Goal: Task Accomplishment & Management: Complete application form

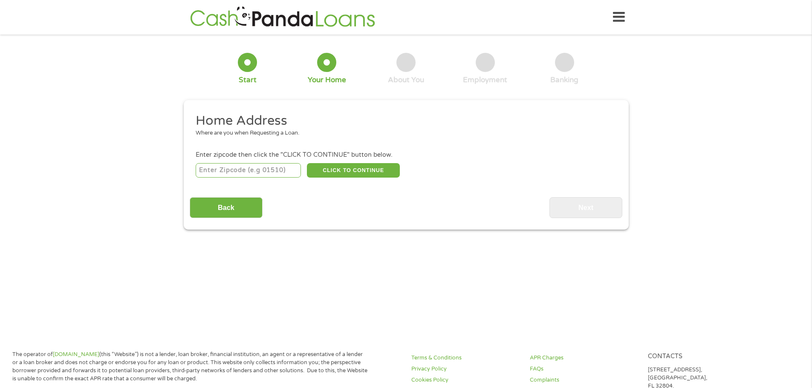
click at [279, 170] on input "number" at bounding box center [248, 170] width 105 height 14
type input "85032"
click at [328, 167] on button "CLICK TO CONTINUE" at bounding box center [353, 170] width 93 height 14
type input "85032"
type input "Phoenix"
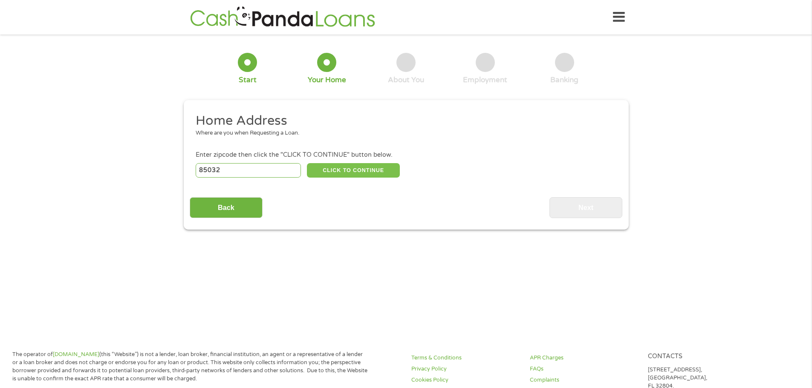
select select "[US_STATE]"
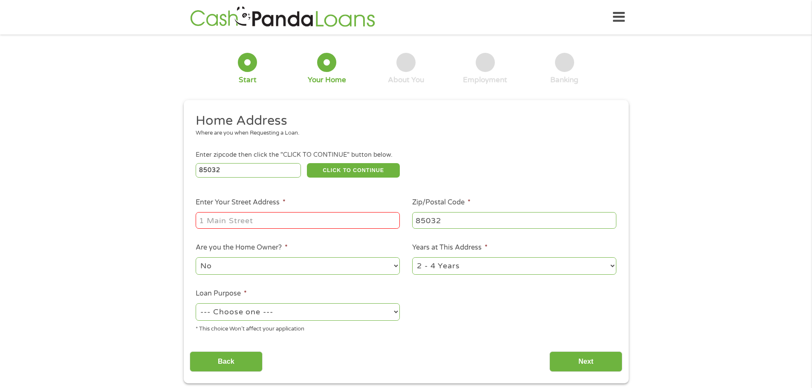
click at [216, 221] on input "Enter Your Street Address *" at bounding box center [298, 220] width 204 height 16
type input "[STREET_ADDRESS][PERSON_NAME]"
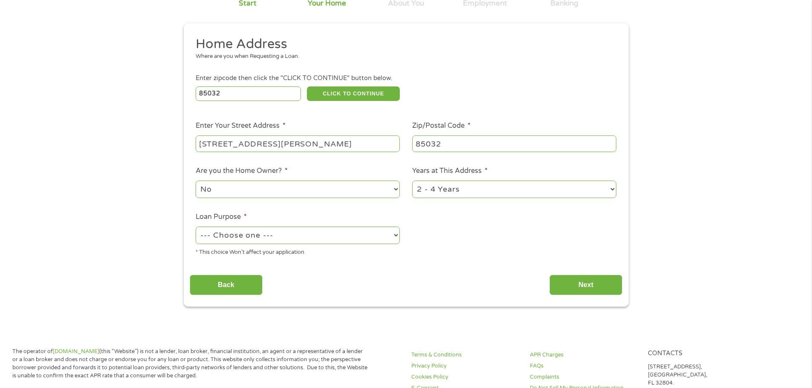
scroll to position [85, 0]
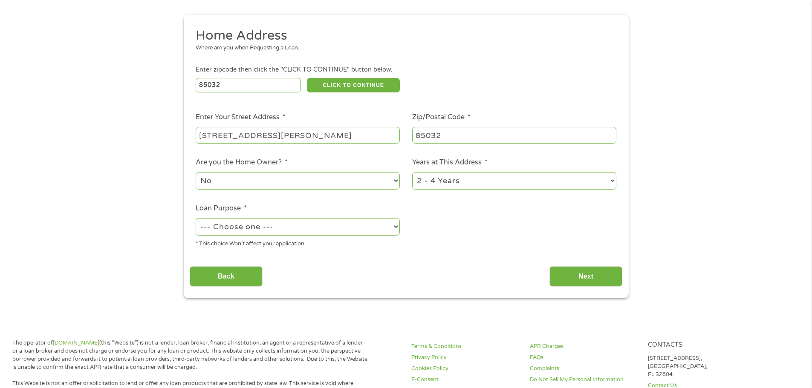
click at [233, 186] on select "No Yes" at bounding box center [298, 180] width 204 height 17
click at [196, 172] on select "No Yes" at bounding box center [298, 180] width 204 height 17
drag, startPoint x: 231, startPoint y: 185, endPoint x: 230, endPoint y: 189, distance: 4.3
click at [231, 185] on select "No Yes" at bounding box center [298, 180] width 204 height 17
select select "no"
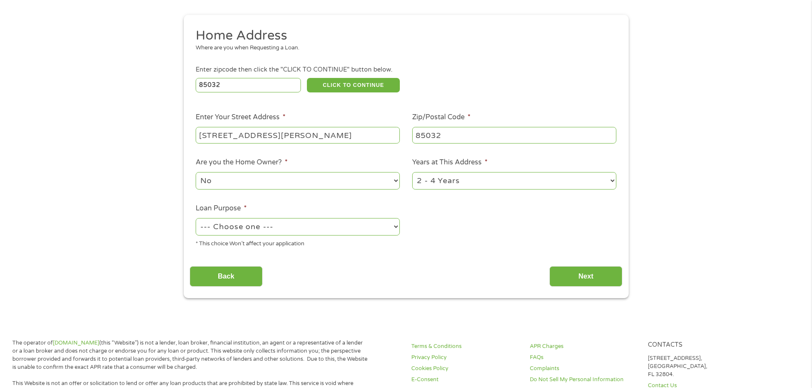
click at [196, 172] on select "No Yes" at bounding box center [298, 180] width 204 height 17
click at [527, 184] on select "1 Year or less 1 - 2 Years 2 - 4 Years Over 4 Years" at bounding box center [514, 180] width 204 height 17
select select "60months"
click at [412, 172] on select "1 Year or less 1 - 2 Years 2 - 4 Years Over 4 Years" at bounding box center [514, 180] width 204 height 17
click at [294, 230] on select "--- Choose one --- Pay Bills Debt Consolidation Home Improvement Major Purchase…" at bounding box center [298, 226] width 204 height 17
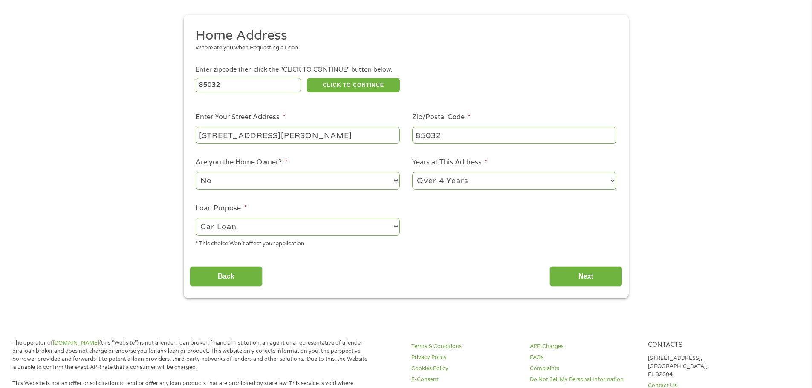
click at [196, 218] on select "--- Choose one --- Pay Bills Debt Consolidation Home Improvement Major Purchase…" at bounding box center [298, 226] width 204 height 17
click at [228, 262] on div "Back Next" at bounding box center [406, 273] width 432 height 27
click at [271, 224] on select "--- Choose one --- Pay Bills Debt Consolidation Home Improvement Major Purchase…" at bounding box center [298, 226] width 204 height 17
click at [196, 218] on select "--- Choose one --- Pay Bills Debt Consolidation Home Improvement Major Purchase…" at bounding box center [298, 226] width 204 height 17
click at [294, 222] on select "--- Choose one --- Pay Bills Debt Consolidation Home Improvement Major Purchase…" at bounding box center [298, 226] width 204 height 17
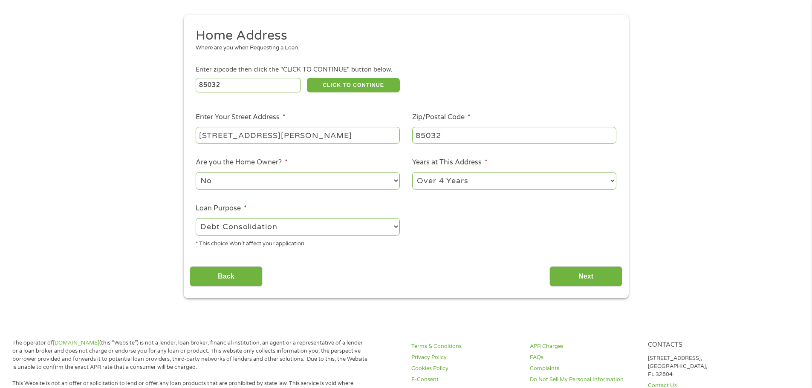
select select "medicalexpenses"
click at [196, 218] on select "--- Choose one --- Pay Bills Debt Consolidation Home Improvement Major Purchase…" at bounding box center [298, 226] width 204 height 17
click at [613, 280] on input "Next" at bounding box center [585, 276] width 73 height 21
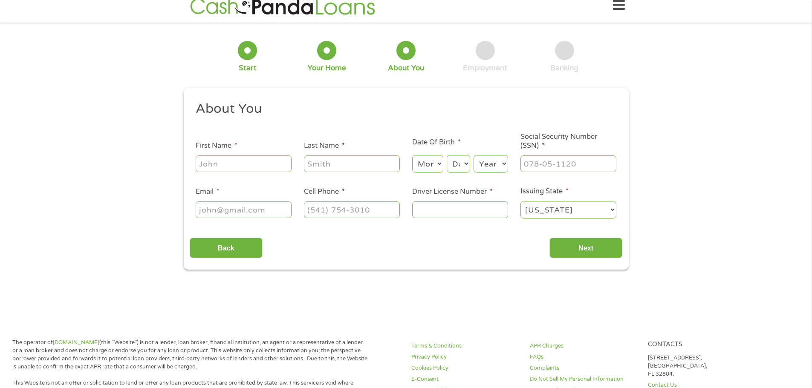
scroll to position [0, 0]
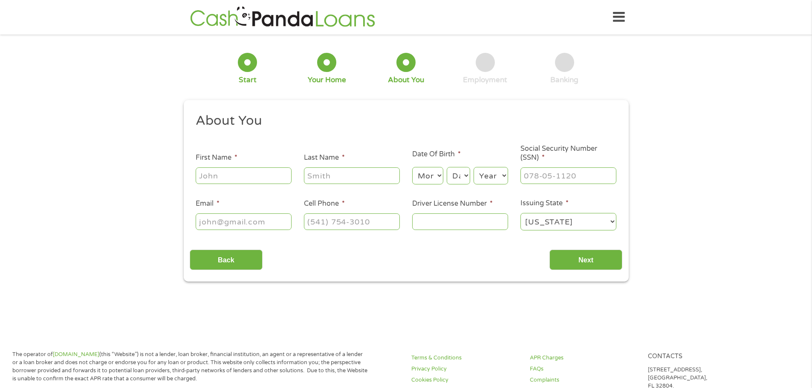
click at [240, 180] on input "First Name *" at bounding box center [244, 175] width 96 height 16
type input "Jessica"
type input "Dominguez"
type input "jessicadominguez770@gmail.com"
type input "(602) 748-6905"
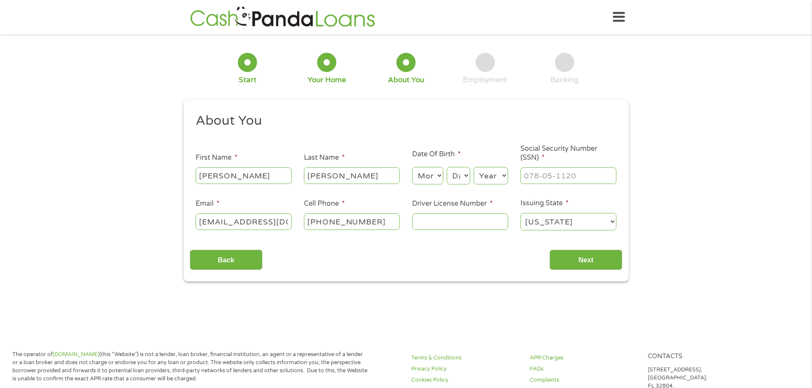
click at [422, 174] on select "Month 1 2 3 4 5 6 7 8 9 10 11 12" at bounding box center [427, 175] width 31 height 17
click at [412, 167] on select "Month 1 2 3 4 5 6 7 8 9 10 11 12" at bounding box center [427, 175] width 31 height 17
click at [422, 174] on select "Month 1 2 3 4 5 6 7 8 9 10 11 12" at bounding box center [427, 175] width 31 height 17
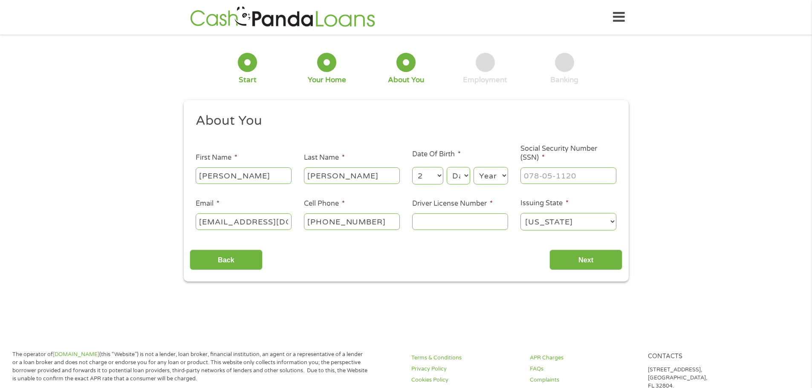
select select "12"
click at [412, 167] on select "Month 1 2 3 4 5 6 7 8 9 10 11 12" at bounding box center [427, 175] width 31 height 17
select select "26"
select select "2000"
type input "764-07-3753"
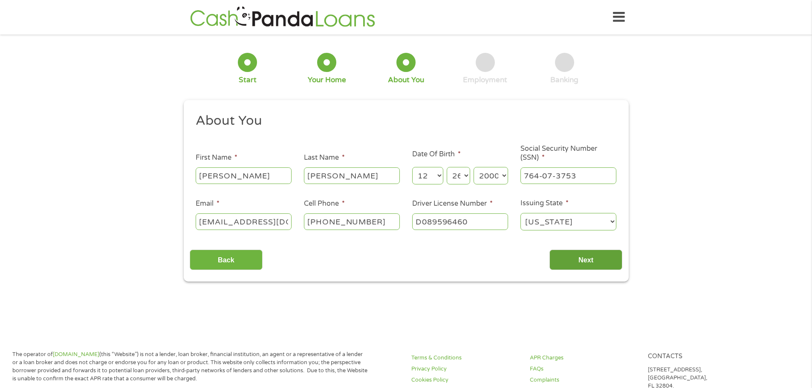
type input "D089596460"
click at [578, 268] on input "Next" at bounding box center [585, 260] width 73 height 21
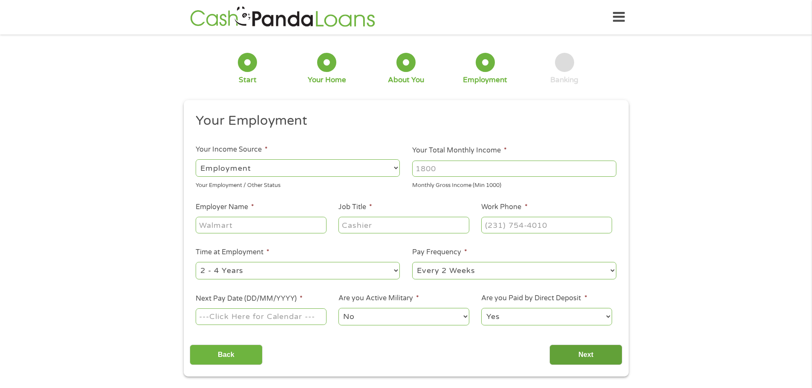
click at [574, 350] on input "Next" at bounding box center [585, 355] width 73 height 21
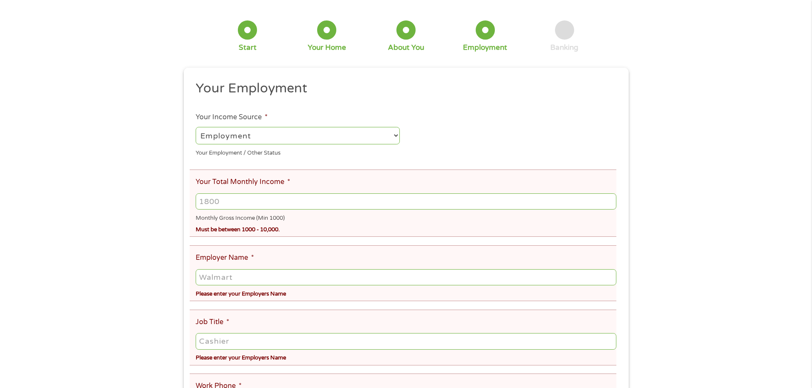
scroll to position [128, 0]
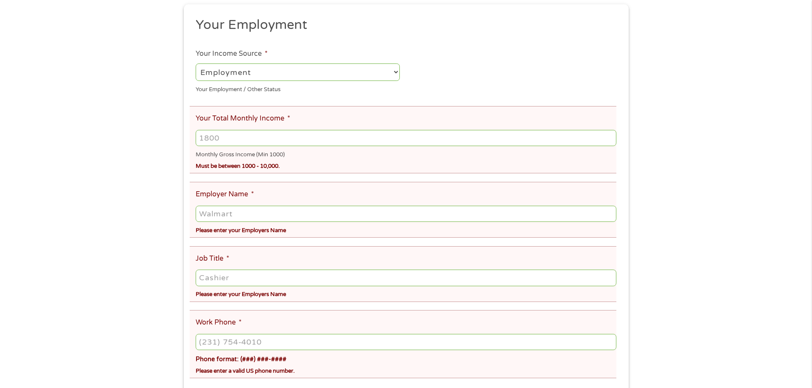
click at [226, 141] on input "Your Total Monthly Income *" at bounding box center [406, 138] width 420 height 16
click at [252, 72] on select "--- Choose one --- Employment Self Employed Benefits" at bounding box center [298, 71] width 204 height 17
click at [196, 63] on select "--- Choose one --- Employment Self Employed Benefits" at bounding box center [298, 71] width 204 height 17
click at [239, 132] on input "Your Total Monthly Income *" at bounding box center [406, 138] width 420 height 16
type input "3500"
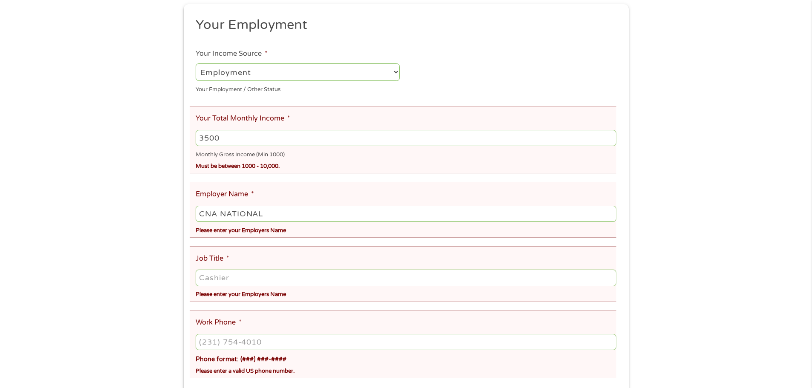
type input "CNA NATIONAL"
type input "AP SPECIALIST"
type input "(602) 585-5555"
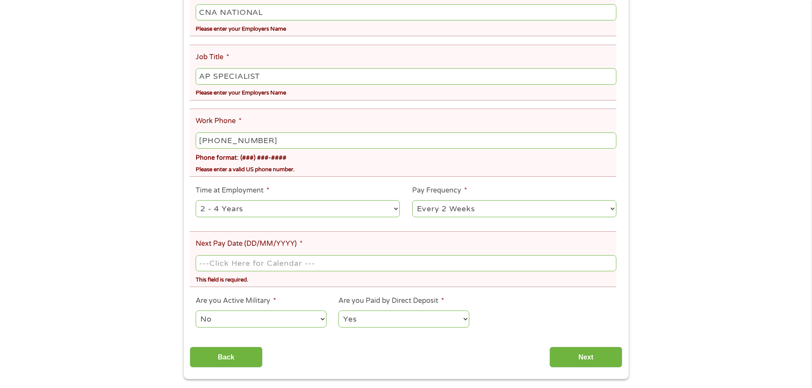
scroll to position [344, 0]
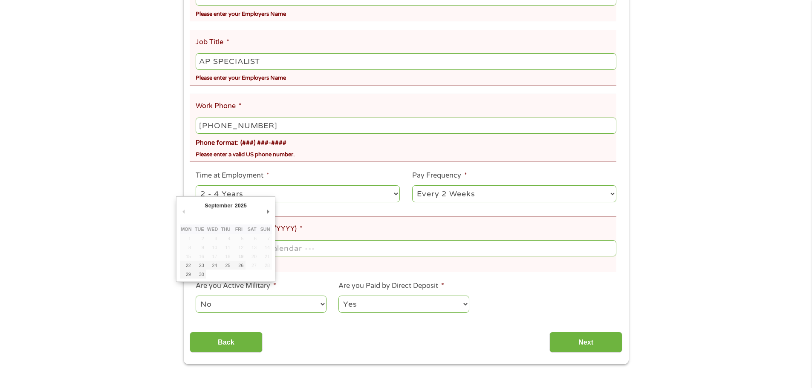
click at [285, 251] on input "Next Pay Date (DD/MM/YYYY) *" at bounding box center [406, 248] width 420 height 16
type input "30/09/2025"
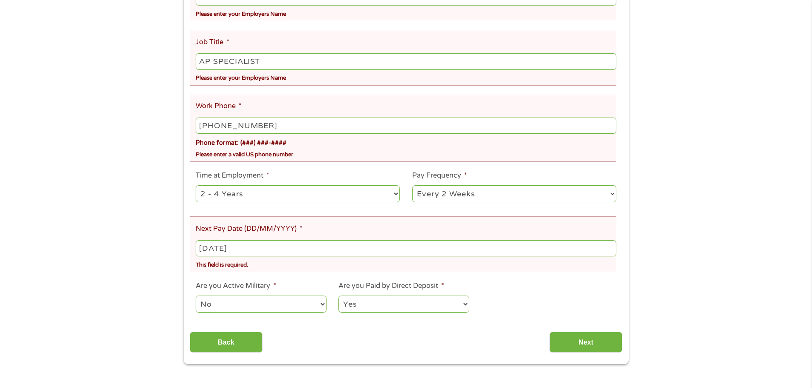
click at [242, 305] on select "No Yes" at bounding box center [261, 304] width 130 height 17
click at [196, 296] on select "No Yes" at bounding box center [261, 304] width 130 height 17
click at [256, 250] on body "Home Get Loan Offer How it works FAQs Blog Cash Loans Quick Loans Online Loans …" at bounding box center [406, 286] width 812 height 1260
click at [256, 250] on input "30/09/2025" at bounding box center [406, 248] width 420 height 16
drag, startPoint x: 281, startPoint y: 251, endPoint x: 191, endPoint y: 255, distance: 89.5
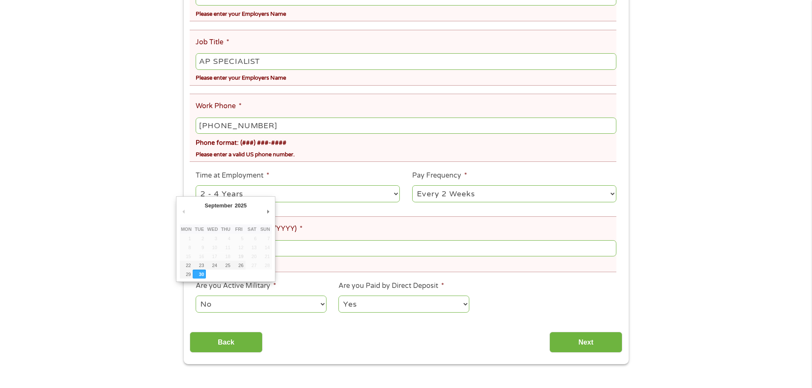
click at [191, 255] on body "Home Get Loan Offer How it works FAQs Blog Cash Loans Quick Loans Online Loans …" at bounding box center [406, 286] width 812 height 1260
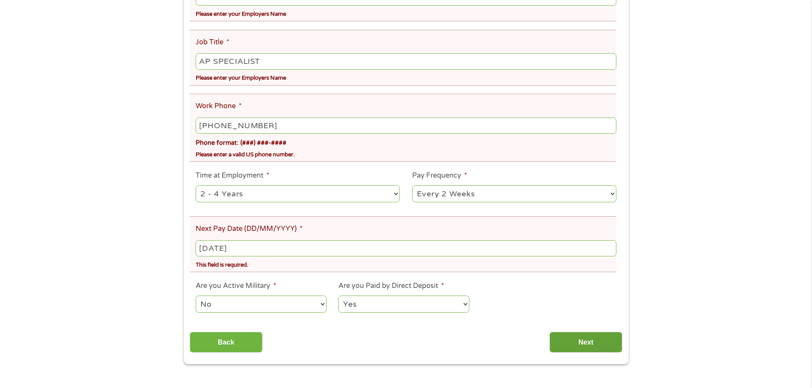
click at [585, 343] on input "Next" at bounding box center [585, 342] width 73 height 21
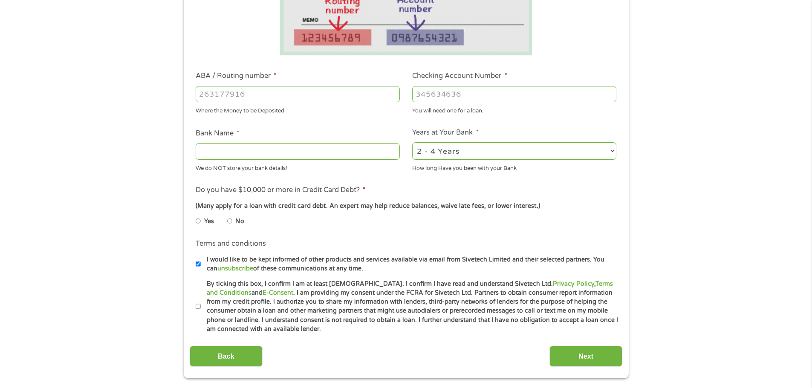
scroll to position [256, 0]
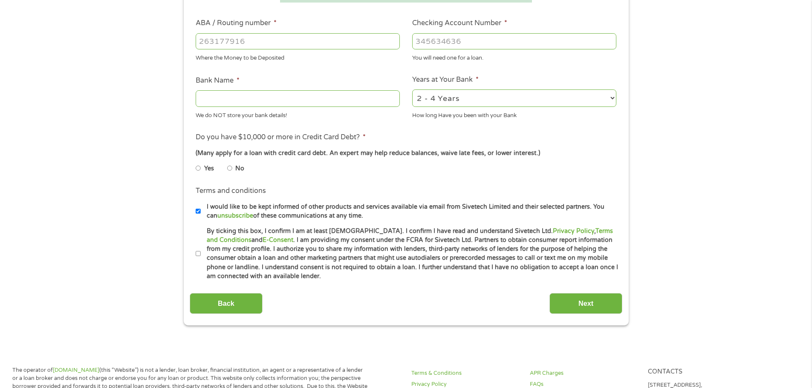
click at [231, 166] on input "No" at bounding box center [229, 168] width 5 height 14
radio input "true"
click at [197, 254] on input "By ticking this box, I confirm I am at least 18 years old. I confirm I have rea…" at bounding box center [198, 254] width 5 height 14
checkbox input "true"
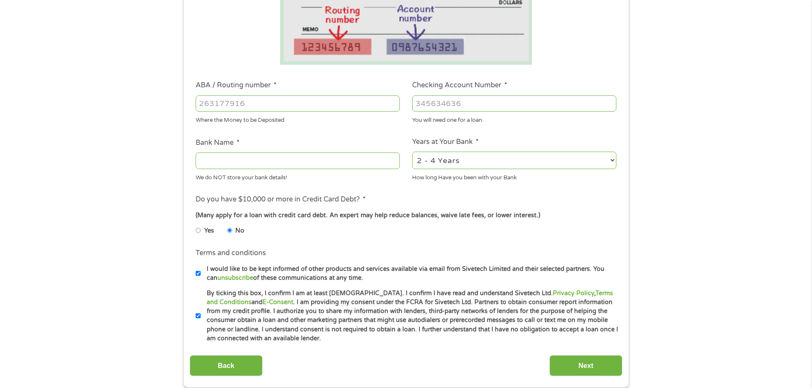
scroll to position [128, 0]
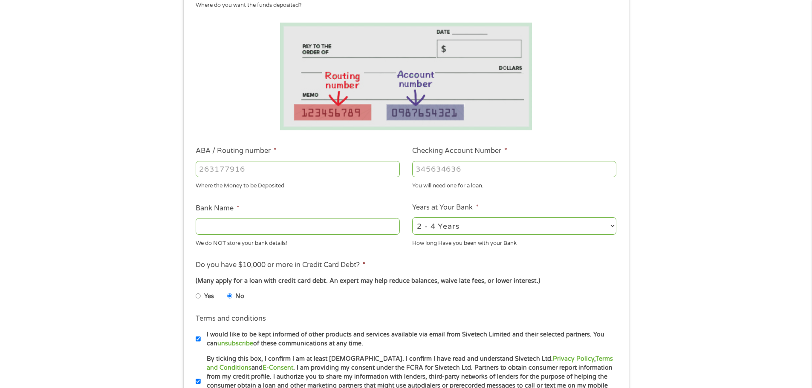
click at [323, 168] on input "ABA / Routing number *" at bounding box center [298, 169] width 204 height 16
click at [317, 226] on input "Bank Name *" at bounding box center [298, 226] width 204 height 16
type input "BANK OF AMERICA"
click at [315, 171] on input "ABA / Routing number *" at bounding box center [298, 169] width 204 height 16
type input "122101706"
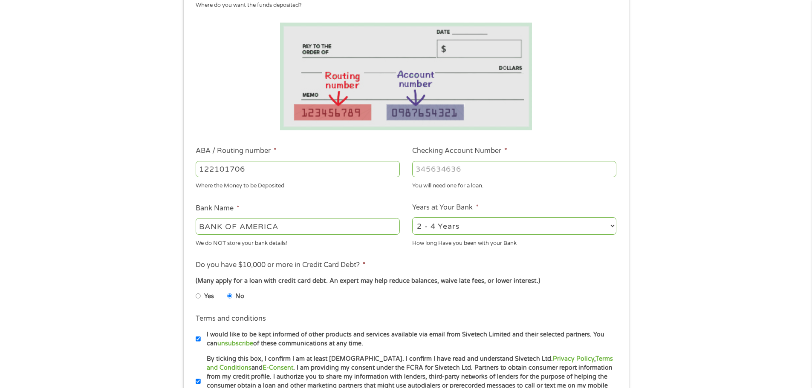
type input "BANK OF AMERICA NA"
type input "122101706"
click at [462, 171] on input "Checking Account Number *" at bounding box center [514, 169] width 204 height 16
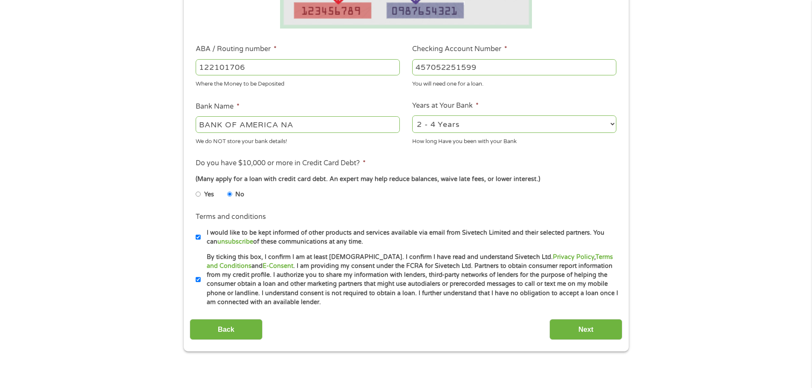
scroll to position [341, 0]
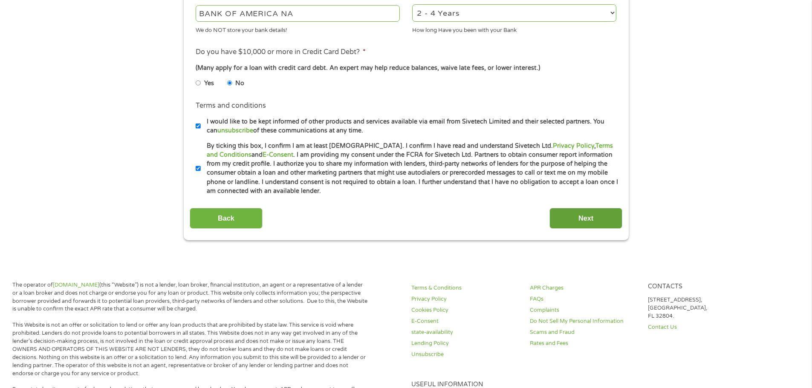
type input "457052251599"
click at [570, 214] on input "Next" at bounding box center [585, 218] width 73 height 21
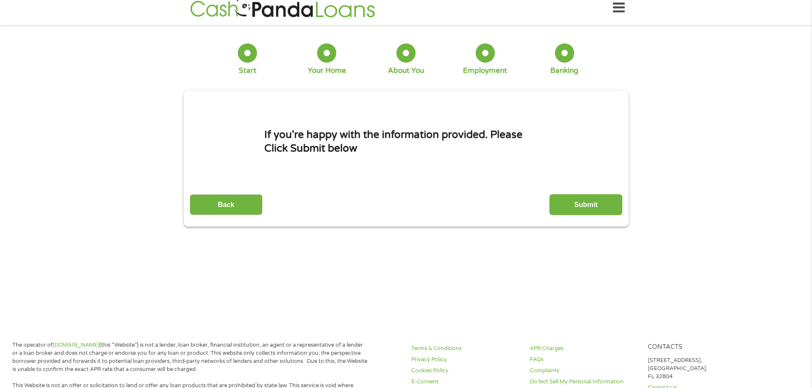
scroll to position [0, 0]
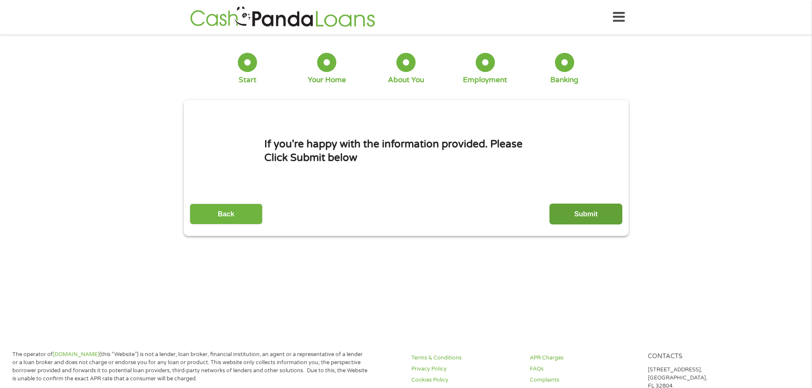
click at [590, 214] on input "Submit" at bounding box center [585, 214] width 73 height 21
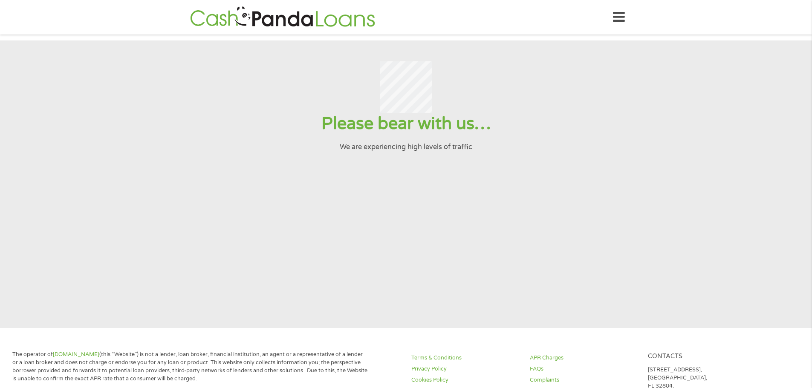
click at [370, 161] on section "Please bear with us… We are experiencing high levels of traffic" at bounding box center [406, 184] width 812 height 288
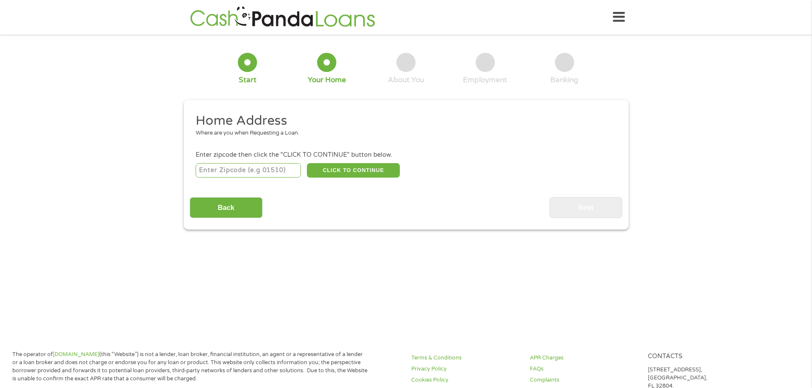
click at [620, 15] on icon at bounding box center [619, 17] width 12 height 21
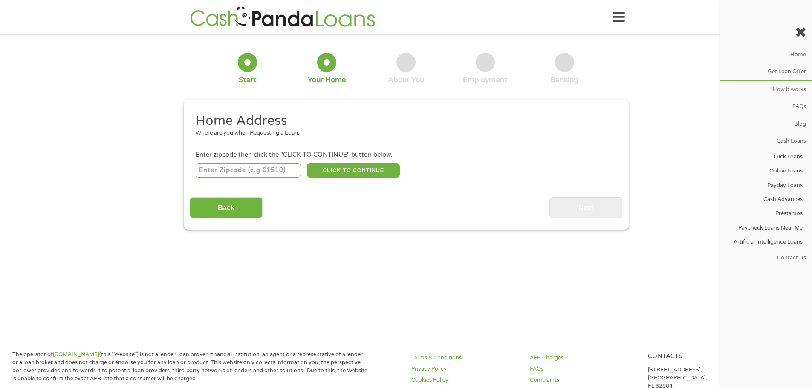
click at [276, 178] on div "CLICK TO CONTINUE Please recheck your Zipcode, it seems to be Incorrect" at bounding box center [406, 169] width 420 height 17
click at [276, 174] on input "number" at bounding box center [248, 170] width 105 height 14
type input "85032"
select select "[US_STATE]"
click at [360, 171] on button "CLICK TO CONTINUE" at bounding box center [353, 170] width 93 height 14
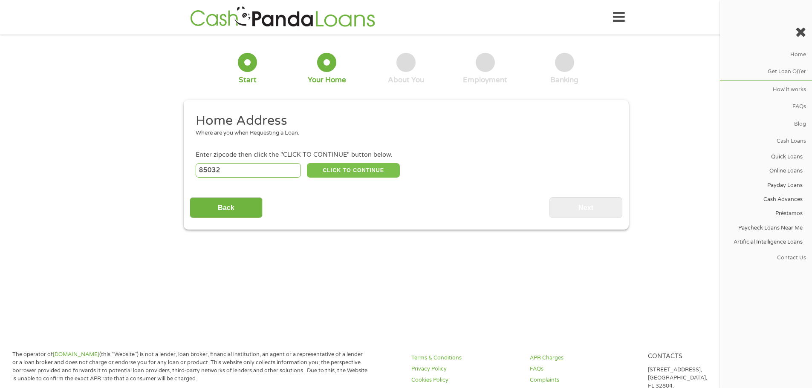
type input "85032"
type input "Phoenix"
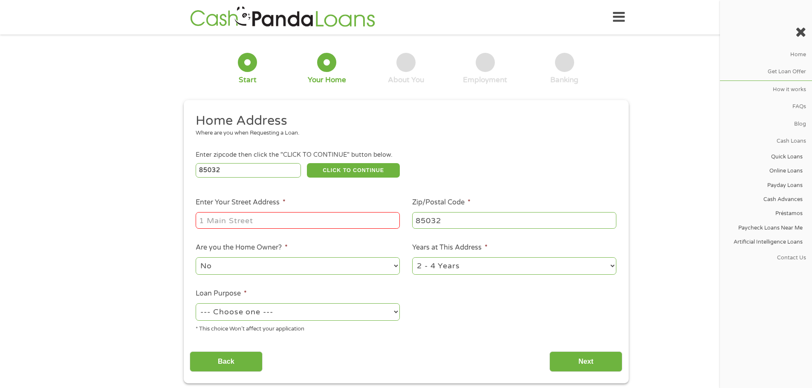
click at [279, 222] on input "Enter Your Street Address *" at bounding box center [298, 220] width 204 height 16
type input "[STREET_ADDRESS][PERSON_NAME]"
click at [258, 315] on select "--- Choose one --- Pay Bills Debt Consolidation Home Improvement Major Purchase…" at bounding box center [298, 311] width 204 height 17
